Goal: Task Accomplishment & Management: Manage account settings

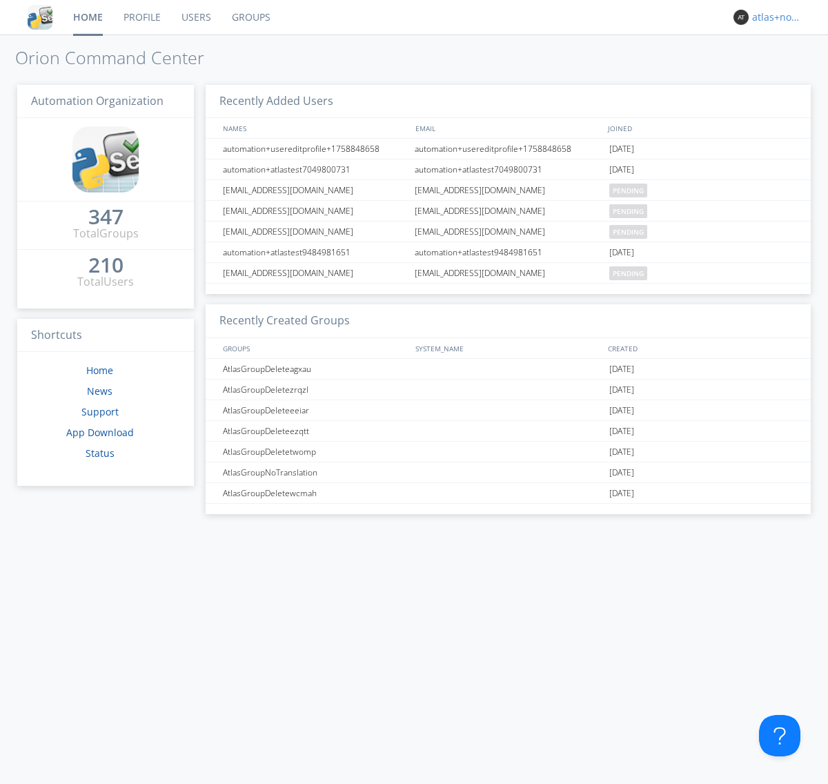
click at [774, 17] on div "atlas+nodispatch" at bounding box center [778, 17] width 52 height 14
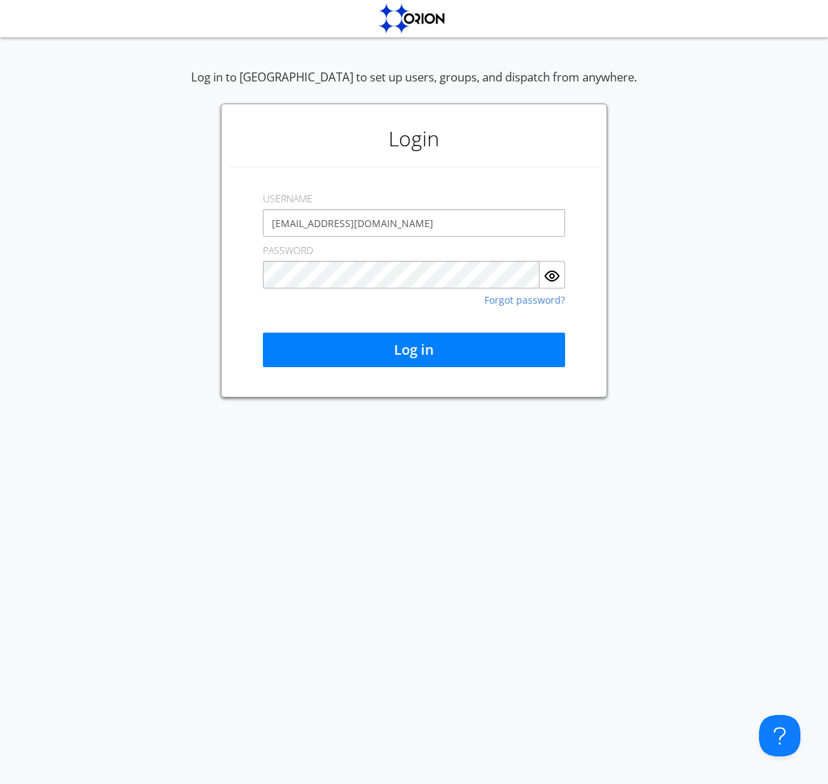
type input "[EMAIL_ADDRESS][DOMAIN_NAME]"
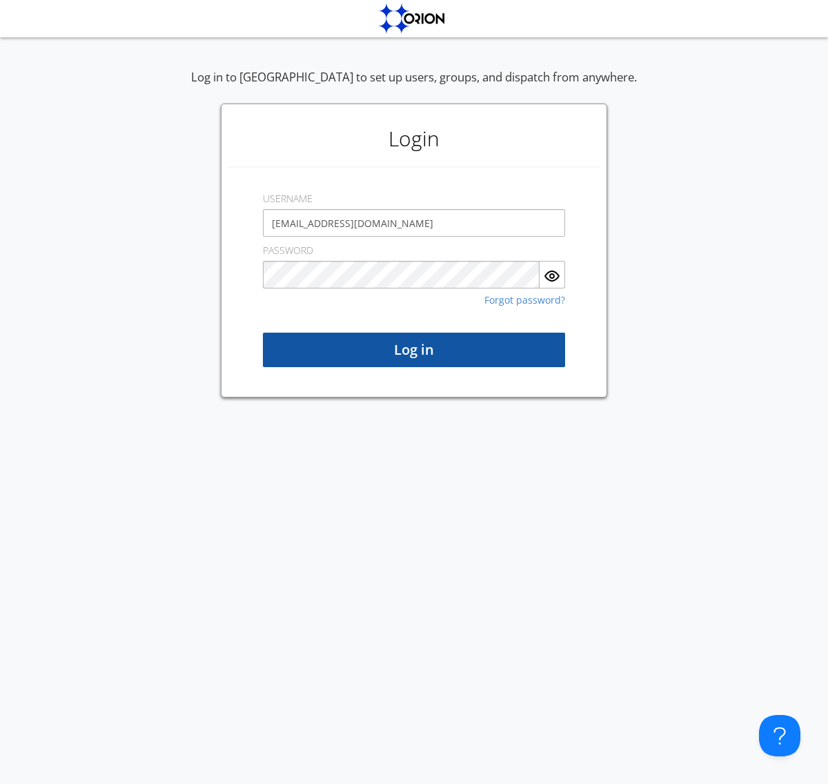
click at [414, 350] on button "Log in" at bounding box center [414, 350] width 302 height 34
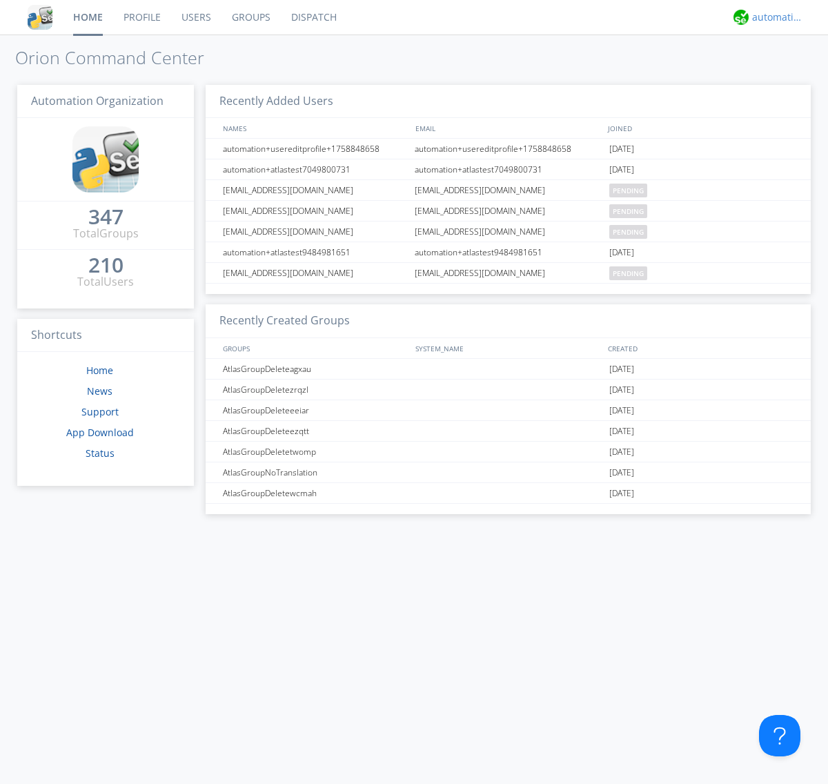
click at [774, 17] on div "automation+atlas" at bounding box center [778, 17] width 52 height 14
